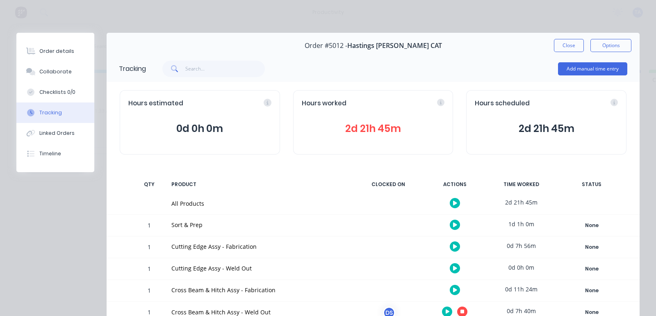
scroll to position [102, 0]
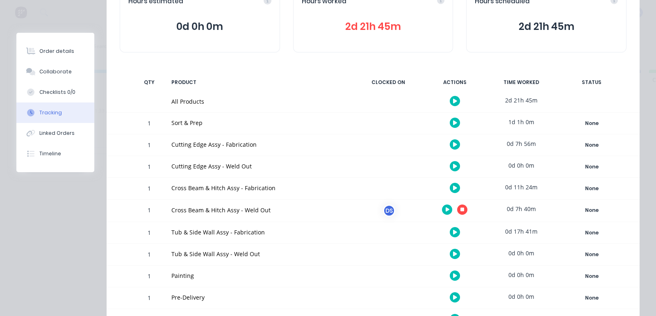
click at [440, 165] on div at bounding box center [454, 166] width 61 height 20
click at [451, 161] on div at bounding box center [454, 166] width 61 height 20
click at [450, 166] on button at bounding box center [455, 166] width 10 height 10
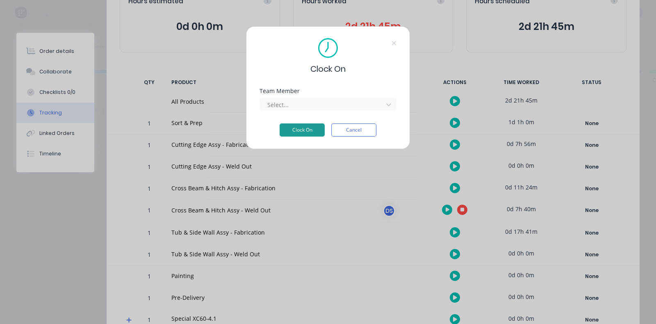
click at [304, 125] on button "Clock On" at bounding box center [302, 129] width 45 height 13
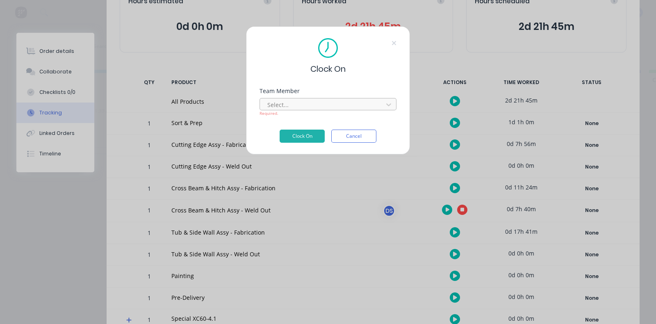
click at [303, 104] on div at bounding box center [322, 105] width 112 height 10
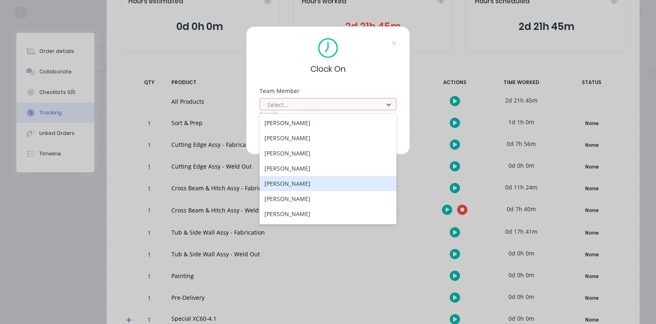
click at [303, 178] on div "[PERSON_NAME]" at bounding box center [328, 183] width 137 height 15
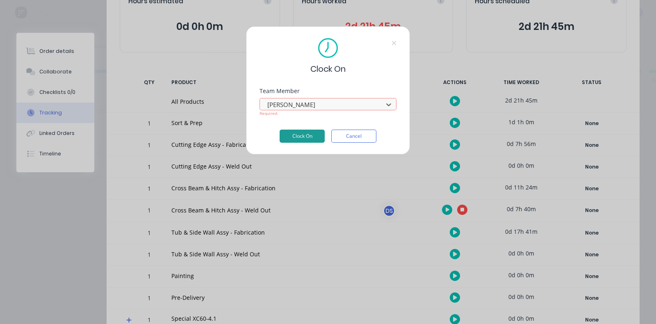
click at [293, 133] on button "Clock On" at bounding box center [302, 136] width 45 height 13
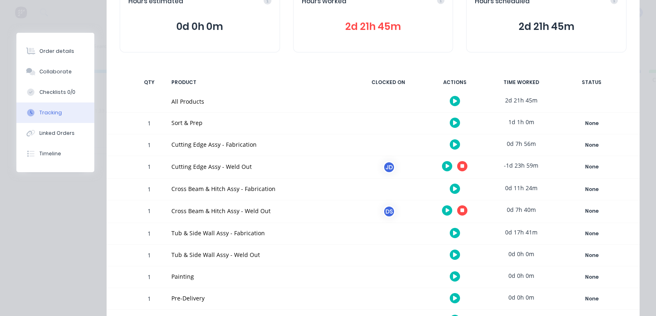
click at [453, 253] on icon at bounding box center [455, 254] width 4 height 5
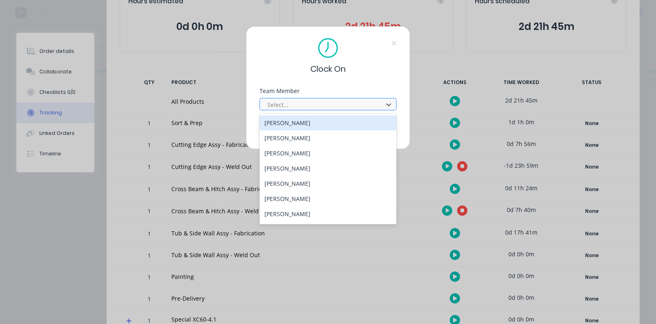
click at [297, 98] on div "Select..." at bounding box center [322, 104] width 117 height 12
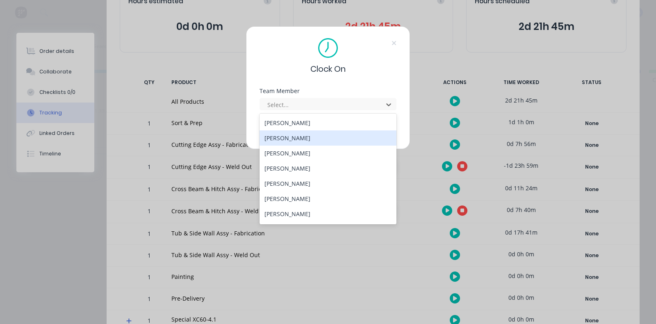
click at [303, 139] on div "[PERSON_NAME]" at bounding box center [328, 137] width 137 height 15
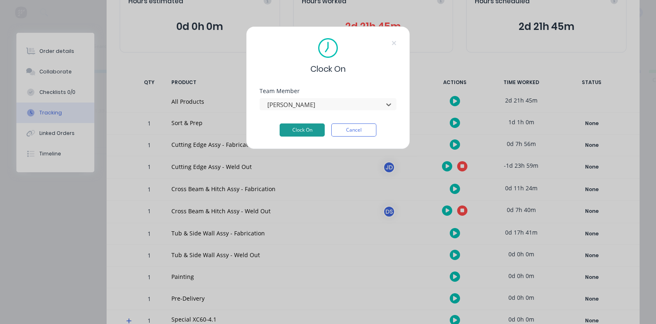
click at [305, 126] on button "Clock On" at bounding box center [302, 129] width 45 height 13
